Goal: Information Seeking & Learning: Learn about a topic

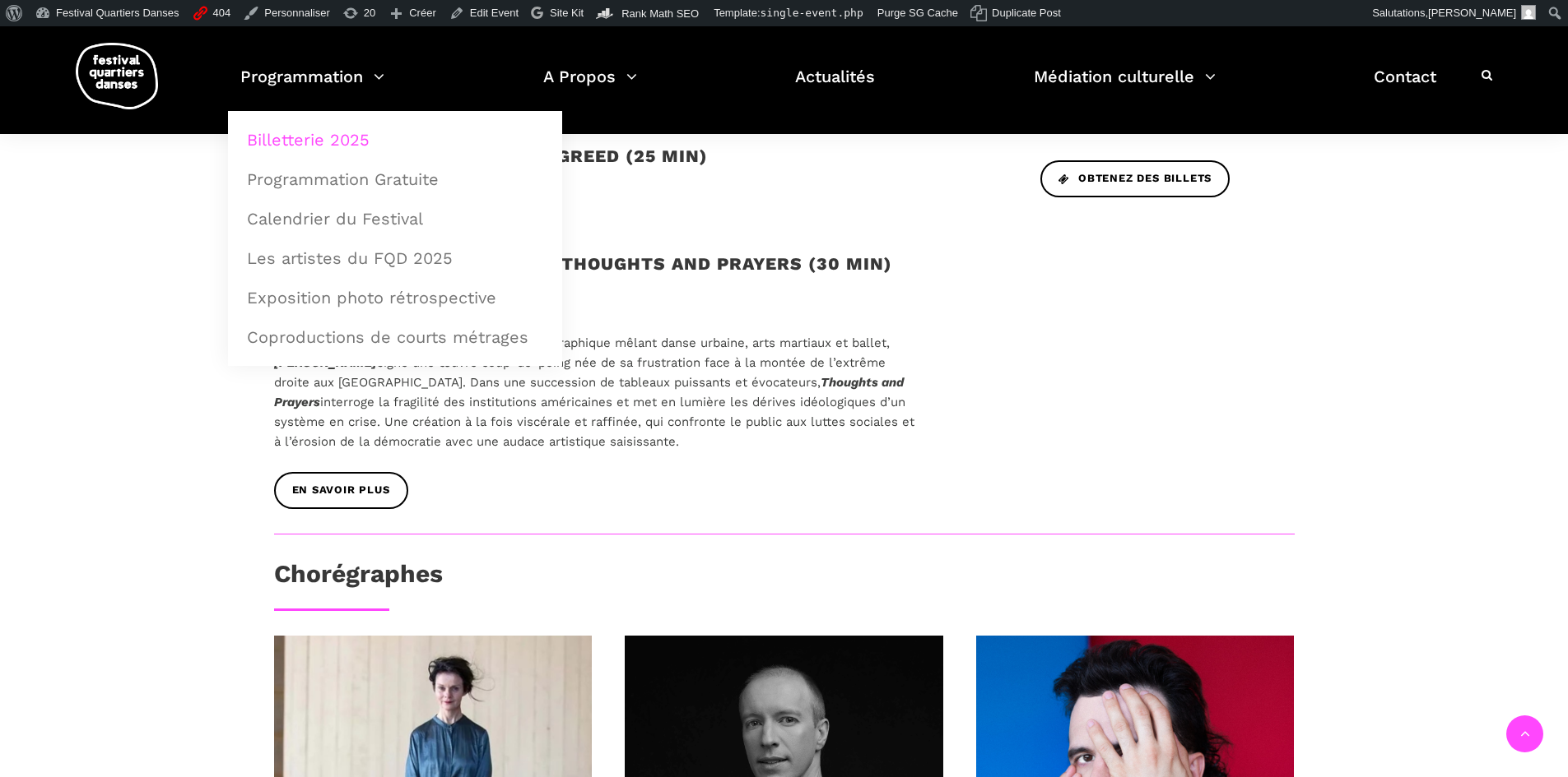
click at [310, 139] on link "Billetterie 2025" at bounding box center [395, 140] width 316 height 38
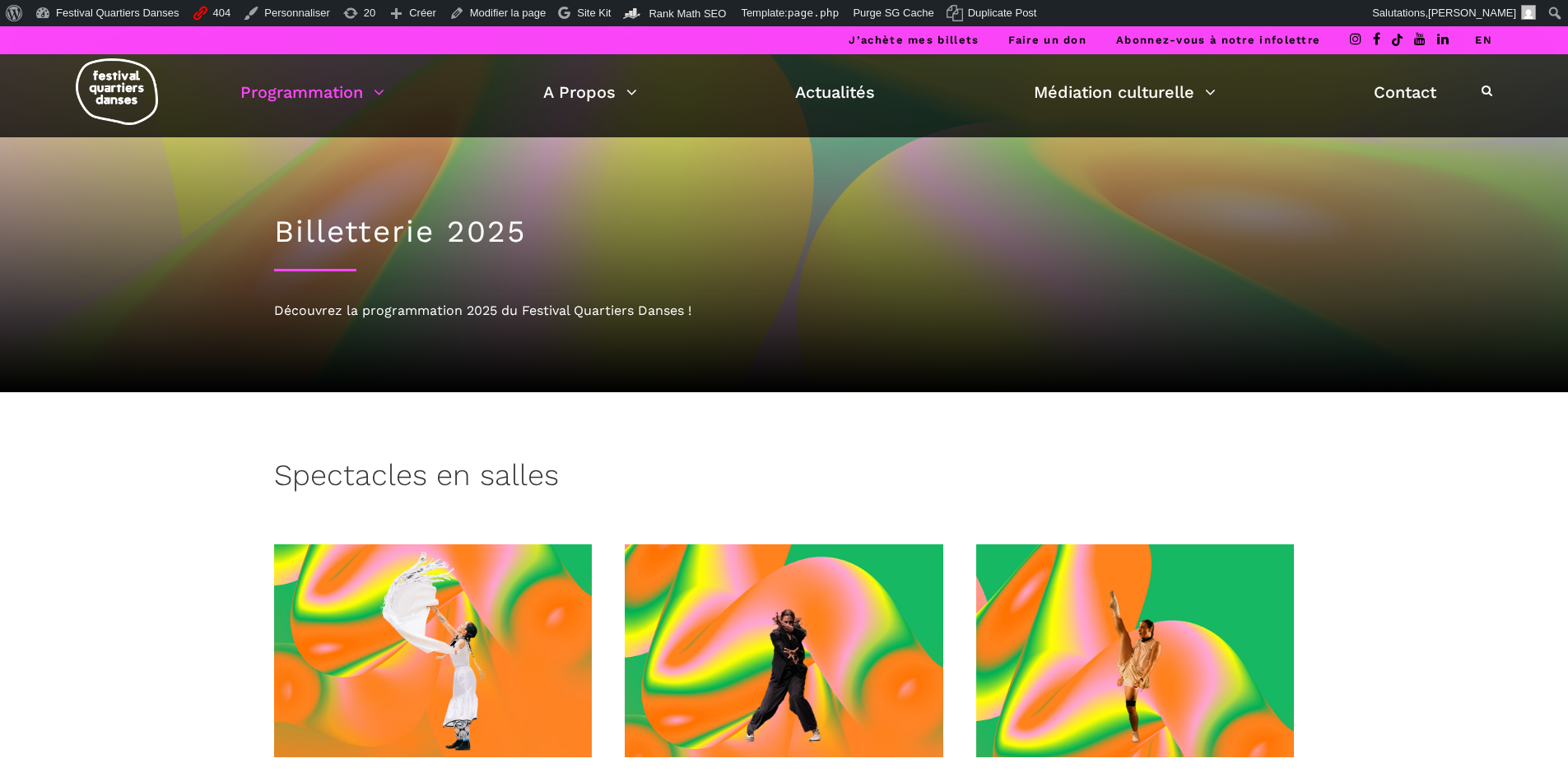
click at [776, 586] on span at bounding box center [784, 651] width 318 height 213
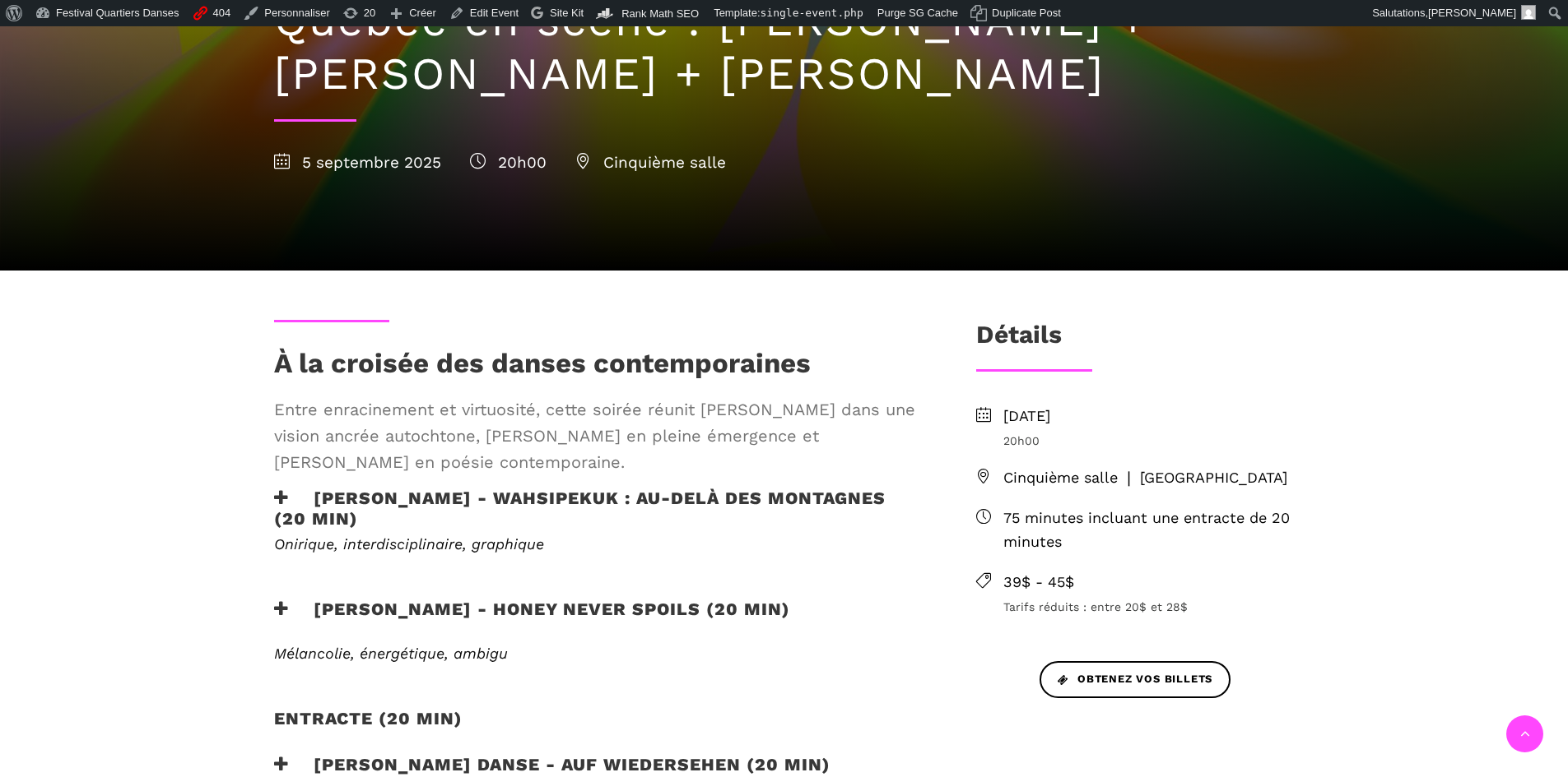
scroll to position [411, 0]
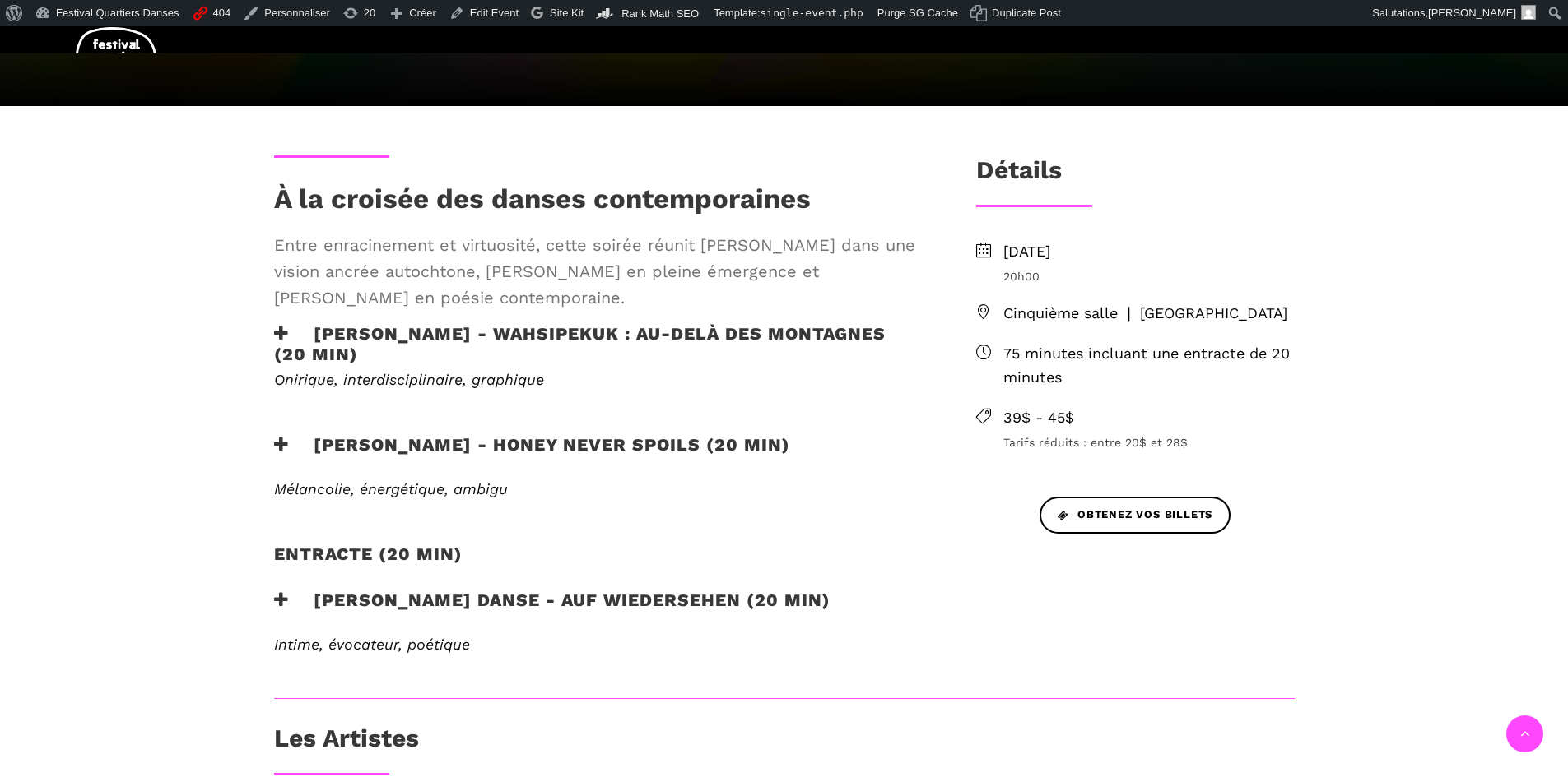
click at [296, 607] on h3 "Pauline Berndsen Danse - Auf Wiedersehen (20 min)" at bounding box center [552, 610] width 557 height 41
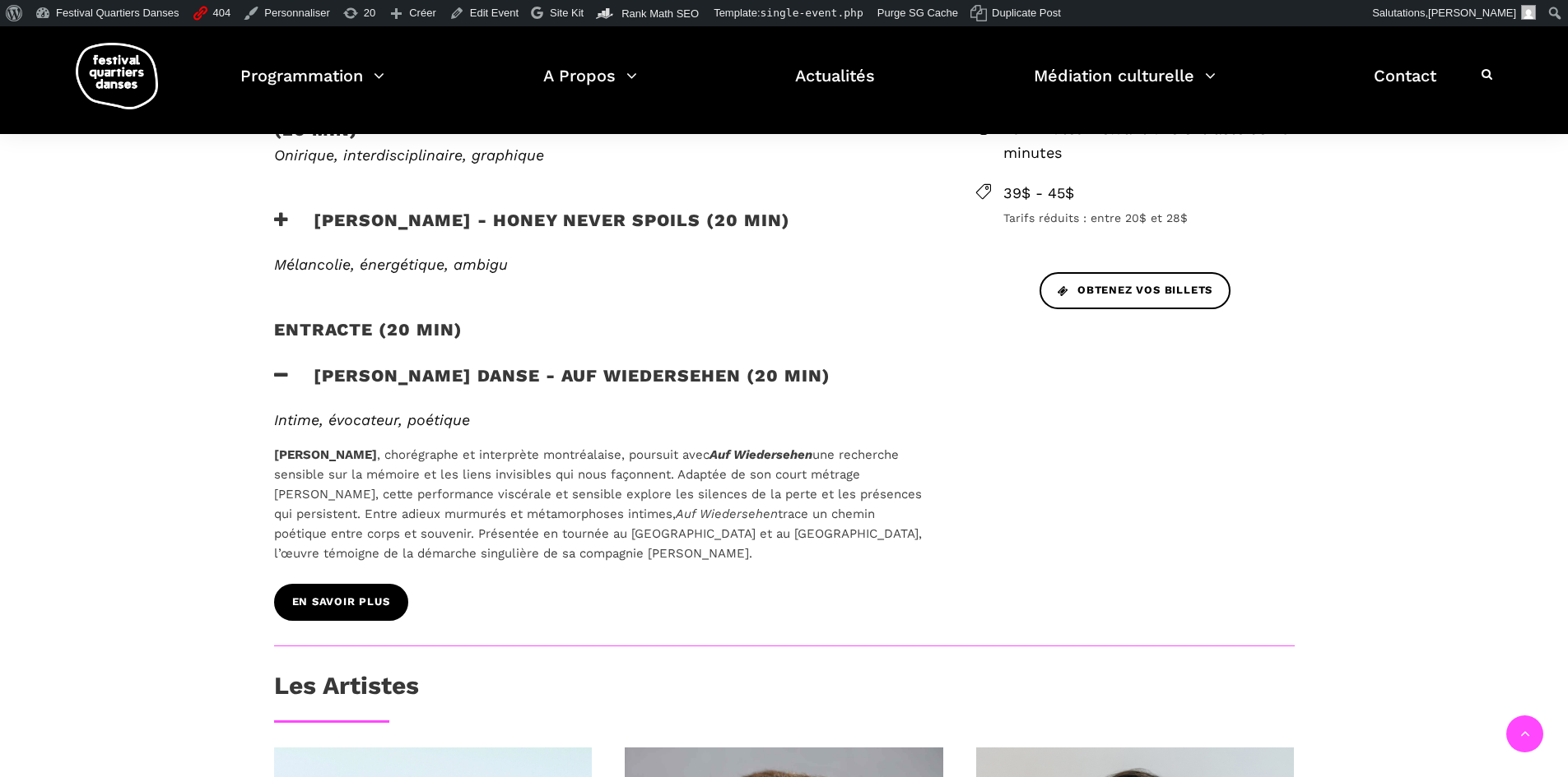
scroll to position [658, 0]
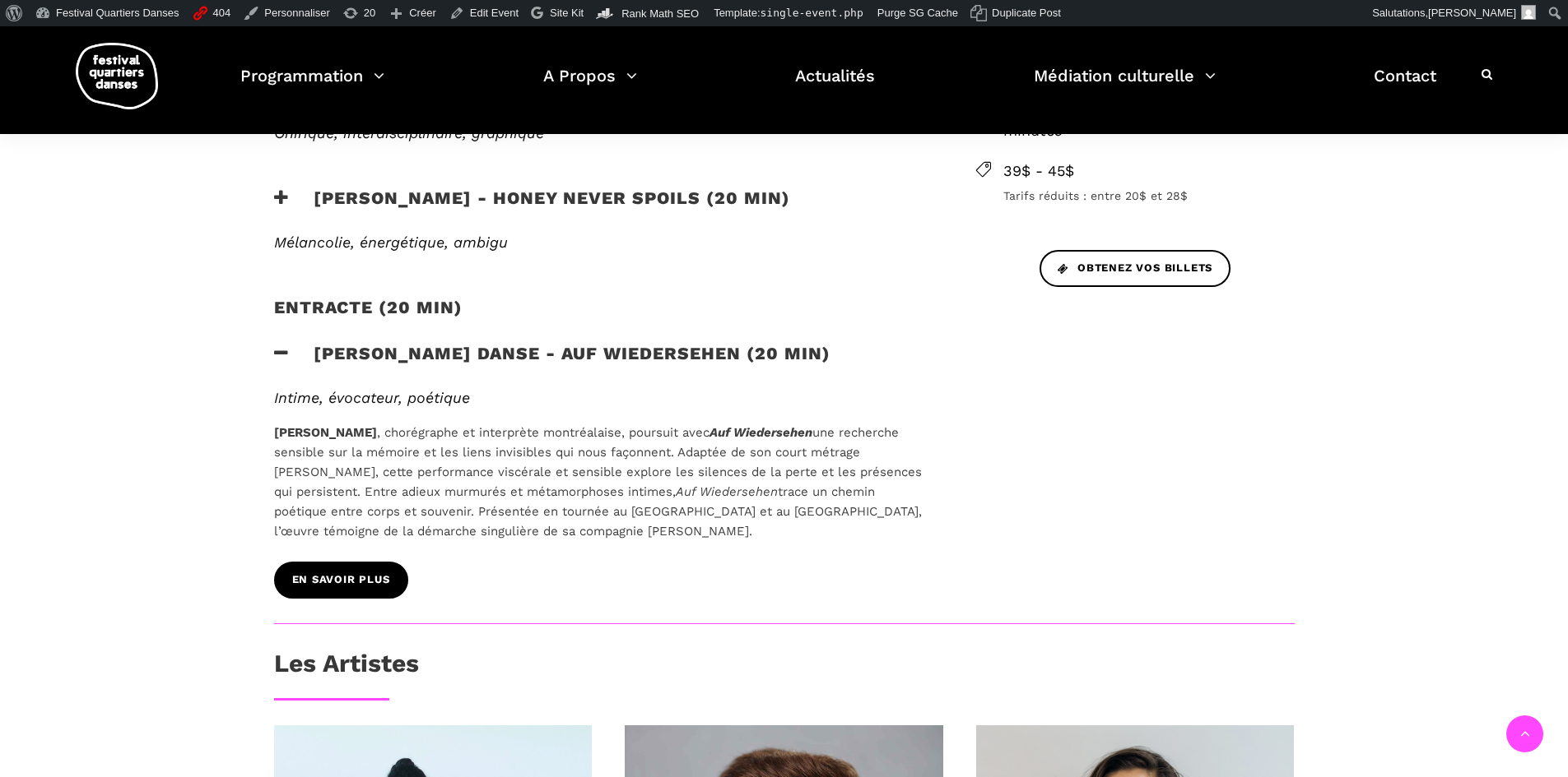
click at [318, 581] on span "En savoir plus" at bounding box center [341, 581] width 98 height 17
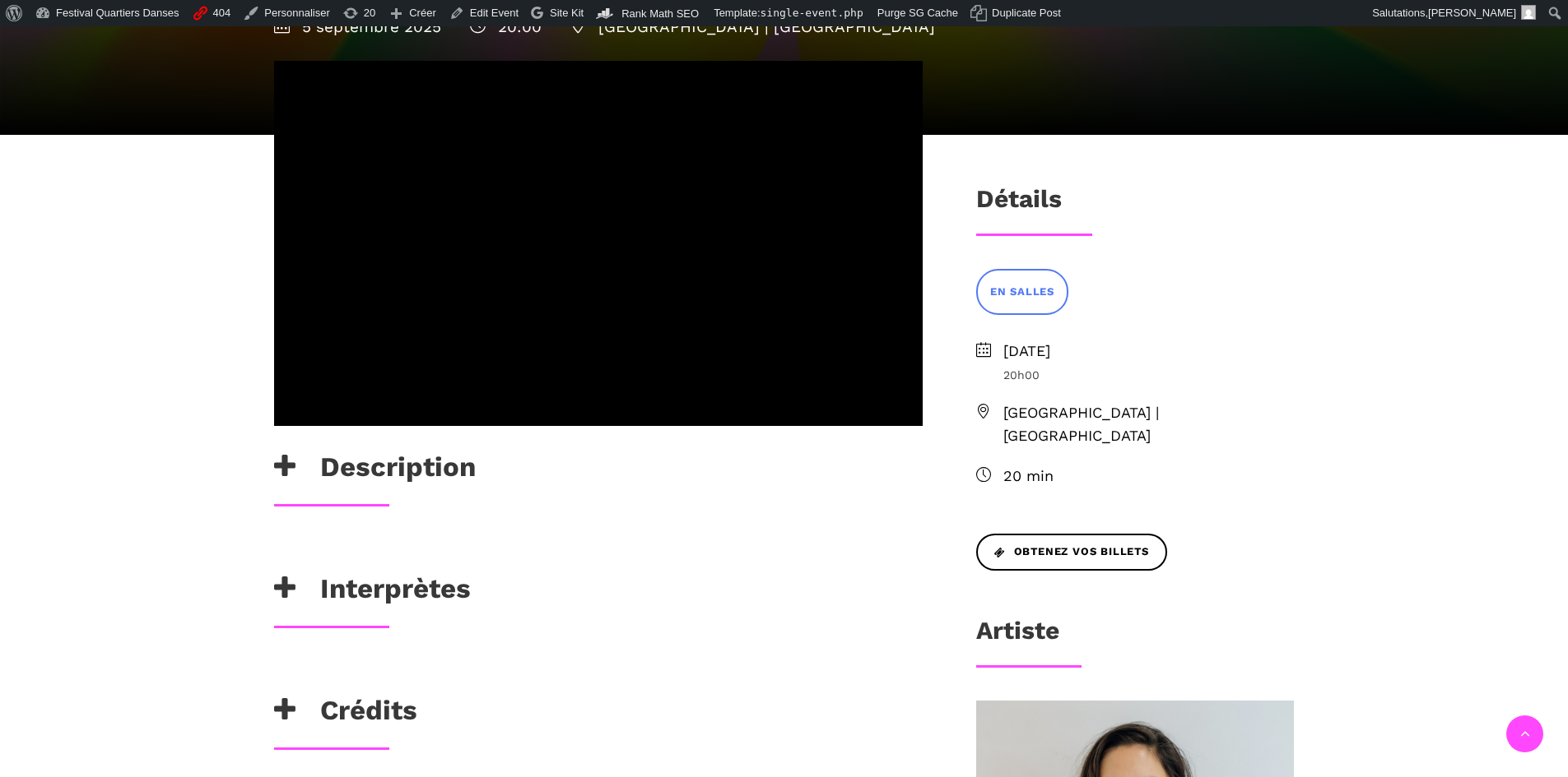
scroll to position [329, 0]
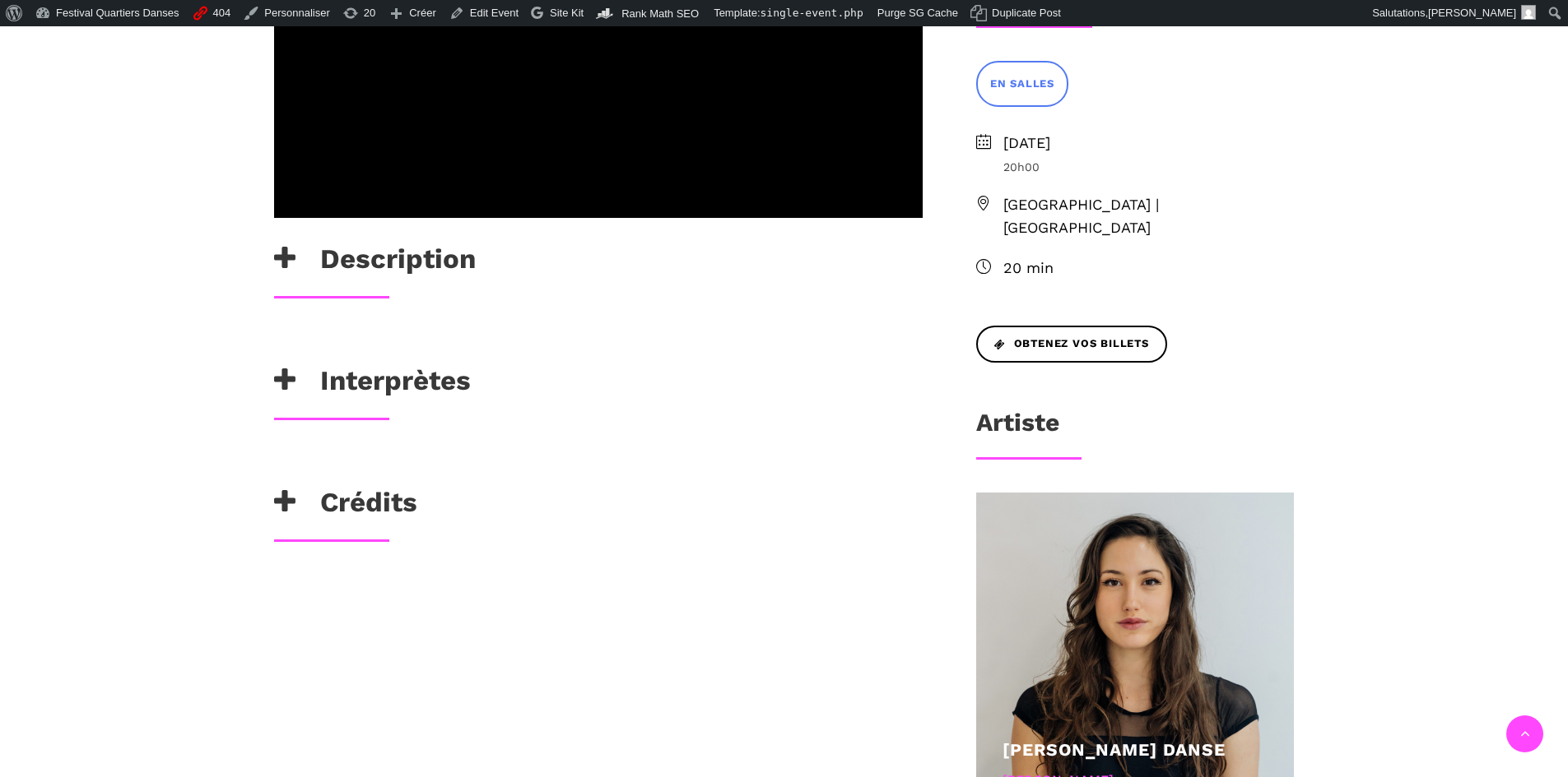
scroll to position [740, 0]
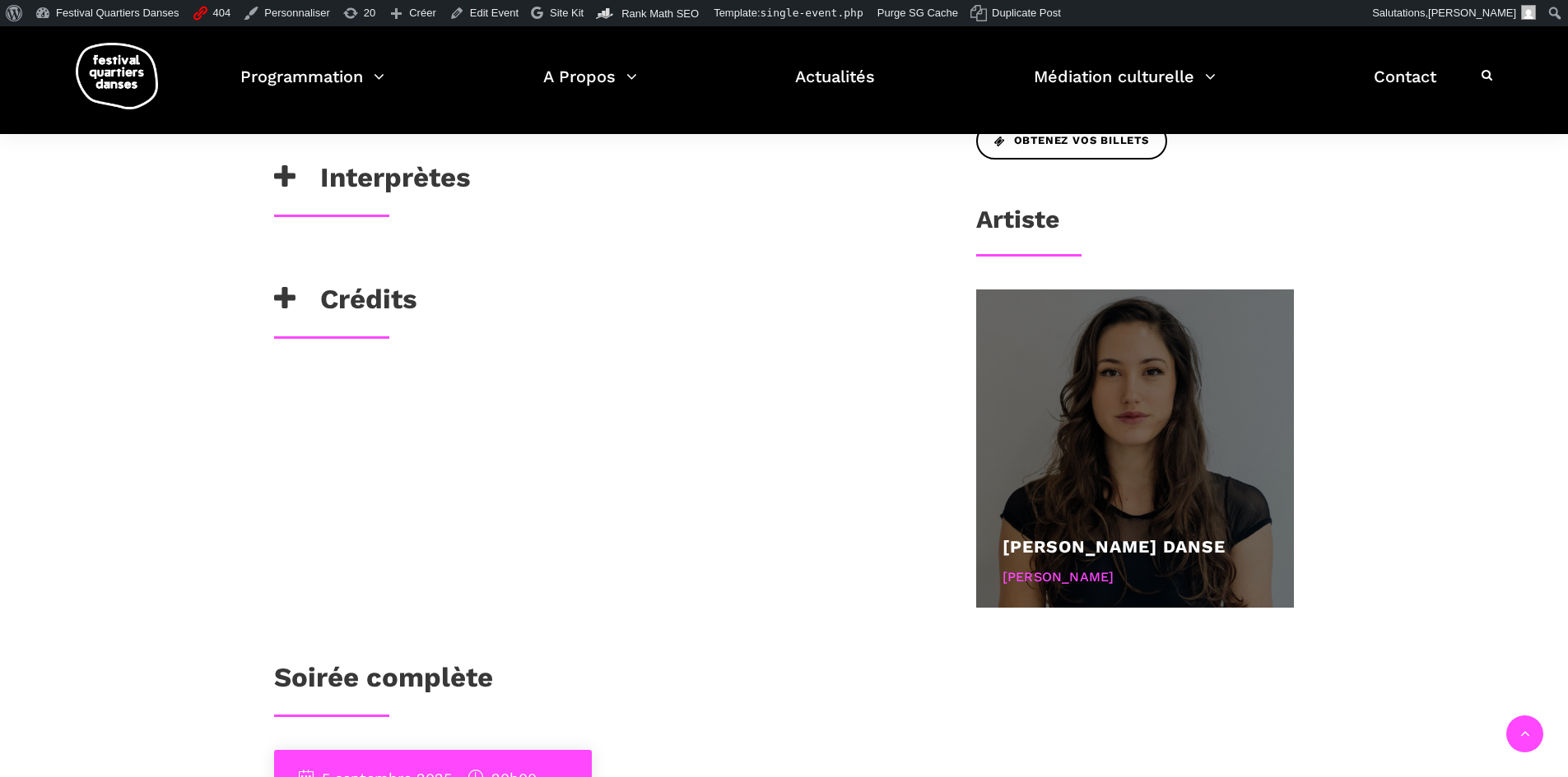
click at [1062, 536] on link "[PERSON_NAME] Danse" at bounding box center [1114, 547] width 223 height 21
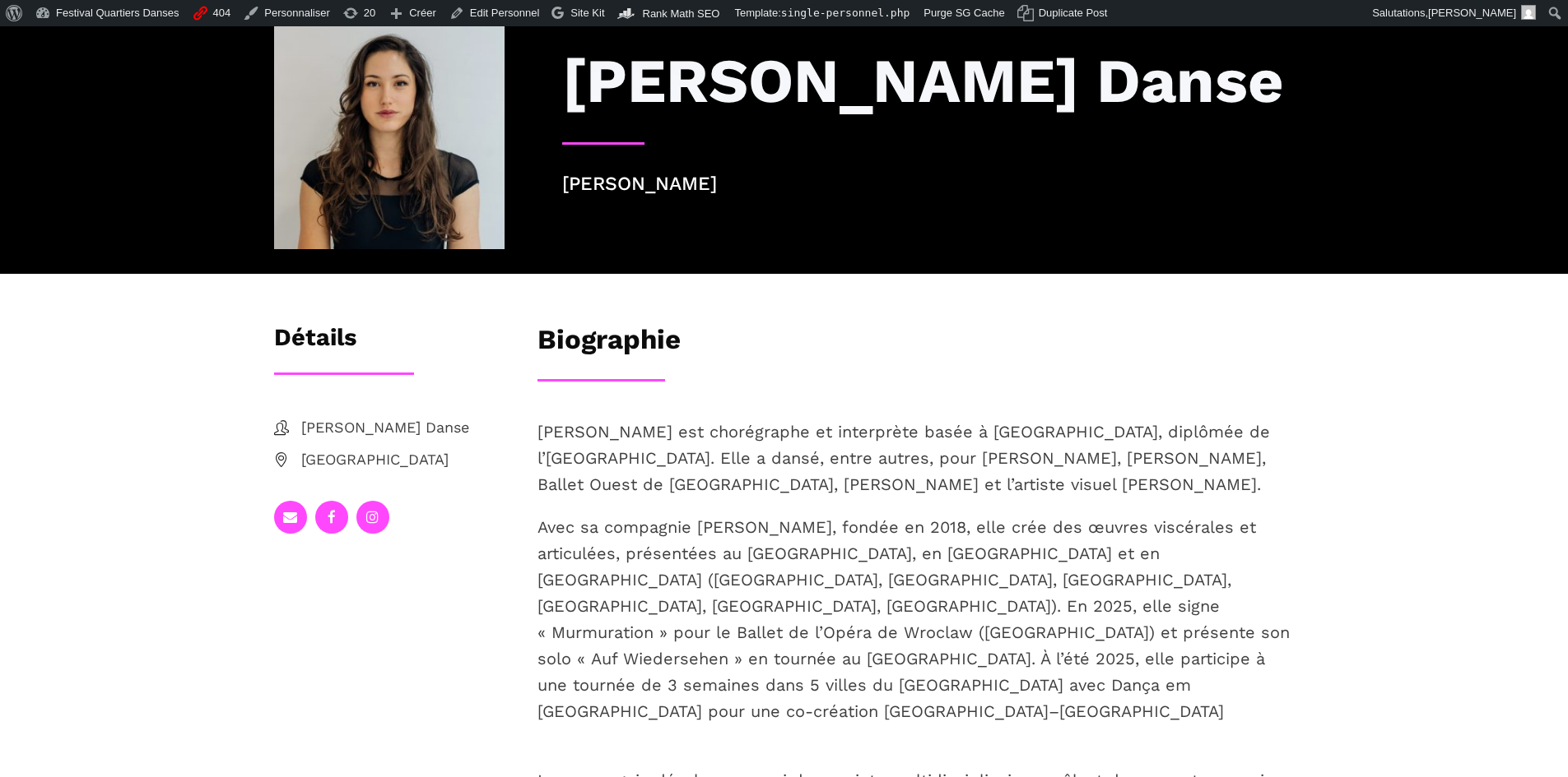
scroll to position [247, 0]
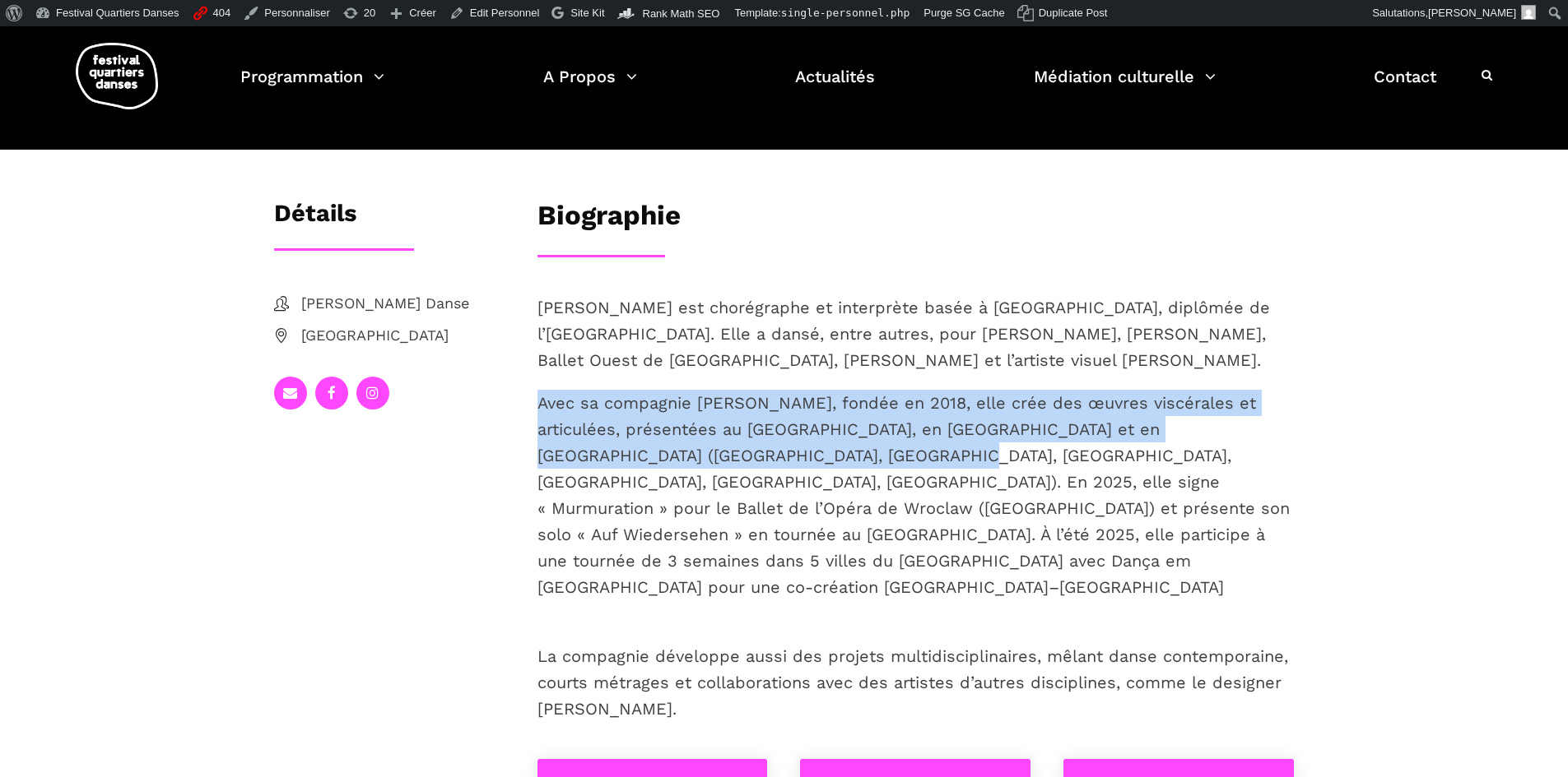
drag, startPoint x: 538, startPoint y: 417, endPoint x: 718, endPoint y: 467, distance: 186.8
click at [718, 467] on p "Avec sa compagnie [PERSON_NAME], fondée en 2018, elle crée des œuvres viscérale…" at bounding box center [916, 495] width 757 height 210
copy p "Avec sa compagnie [PERSON_NAME], fondée en 2018, elle crée des œuvres viscérale…"
